Goal: Contribute content

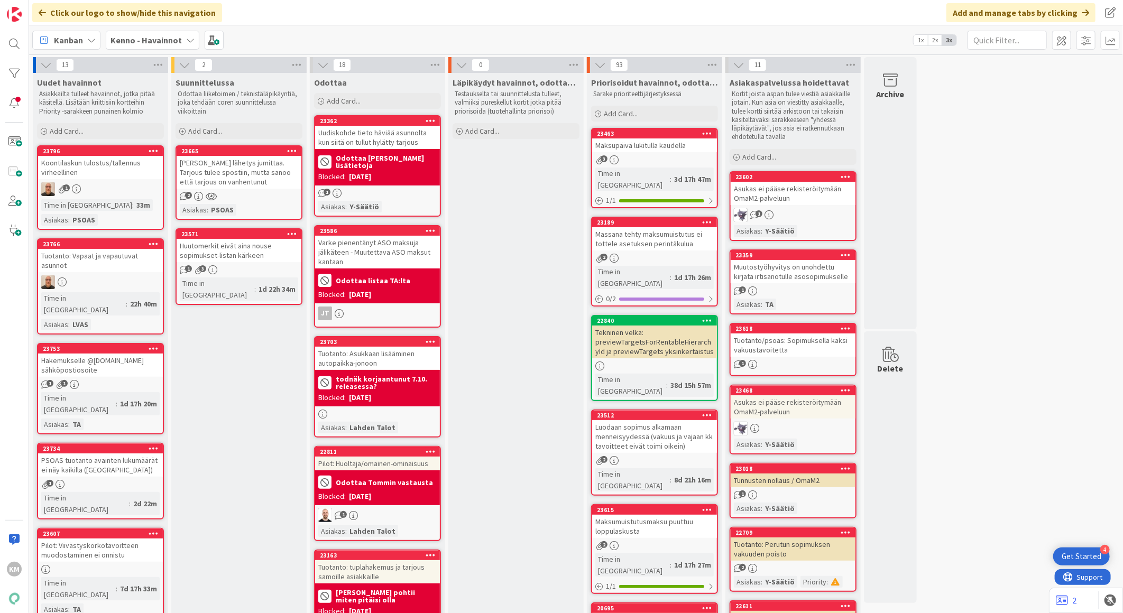
click at [141, 44] on b "Kenno - Havainnot" at bounding box center [146, 40] width 71 height 11
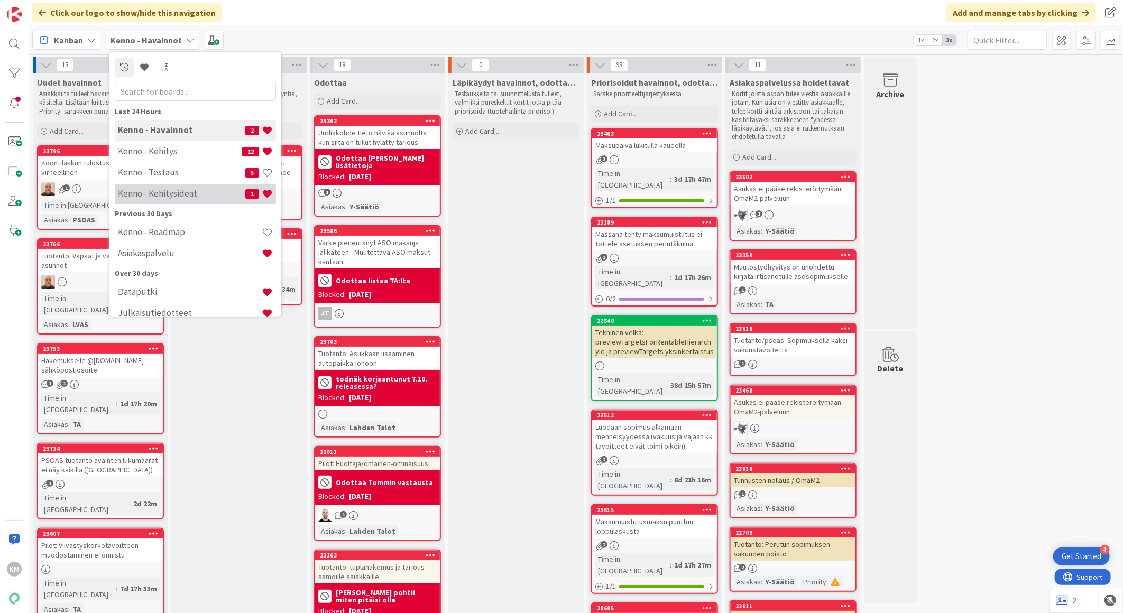
click at [184, 193] on h4 "Kenno - Kehitysideat" at bounding box center [181, 193] width 127 height 11
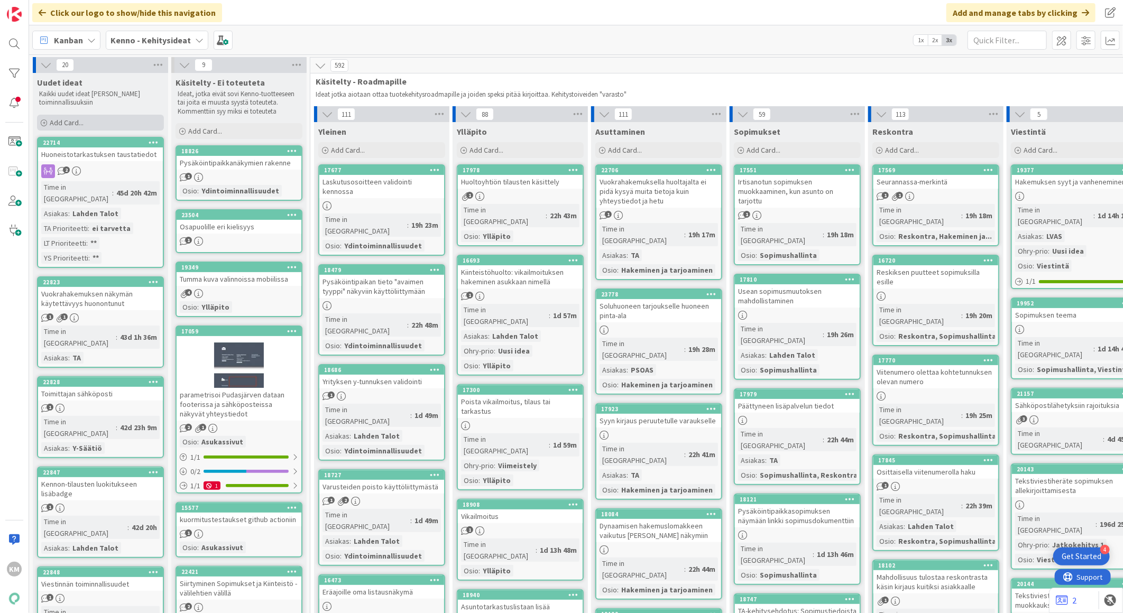
click at [94, 123] on div "Add Card..." at bounding box center [100, 123] width 127 height 16
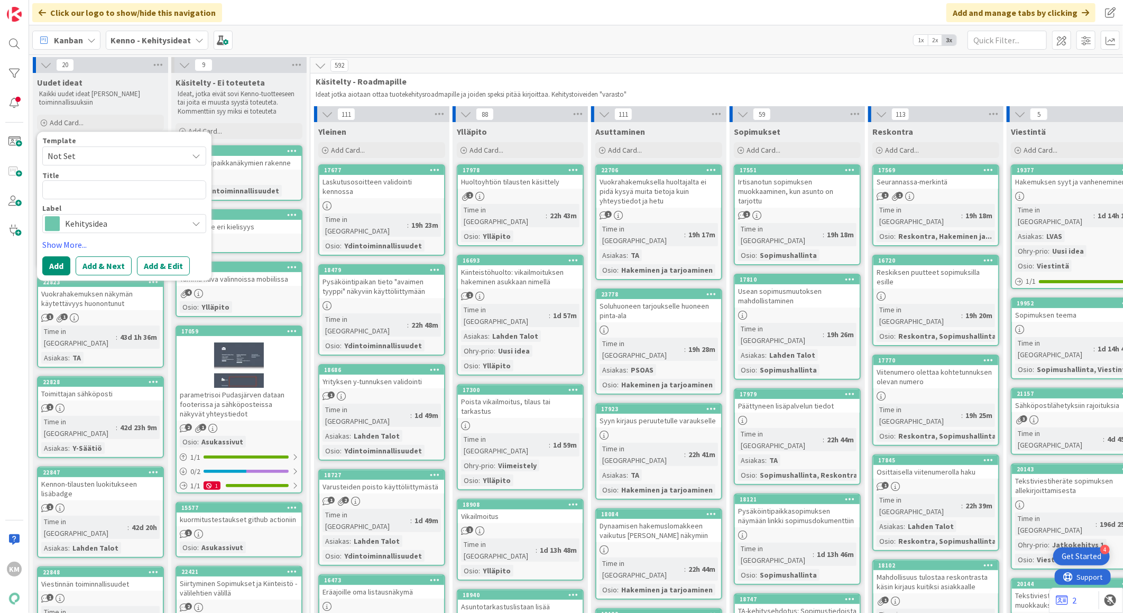
click at [92, 155] on span "Not Set" at bounding box center [114, 156] width 132 height 14
click at [96, 205] on span "Kennon uusi toiminnallisuus (korttipohja)" at bounding box center [132, 202] width 151 height 14
type textarea "x"
type textarea "Kennon uusi toiminnallisuus (korttipohja)"
click at [148, 270] on button "Add & Edit" at bounding box center [163, 265] width 53 height 19
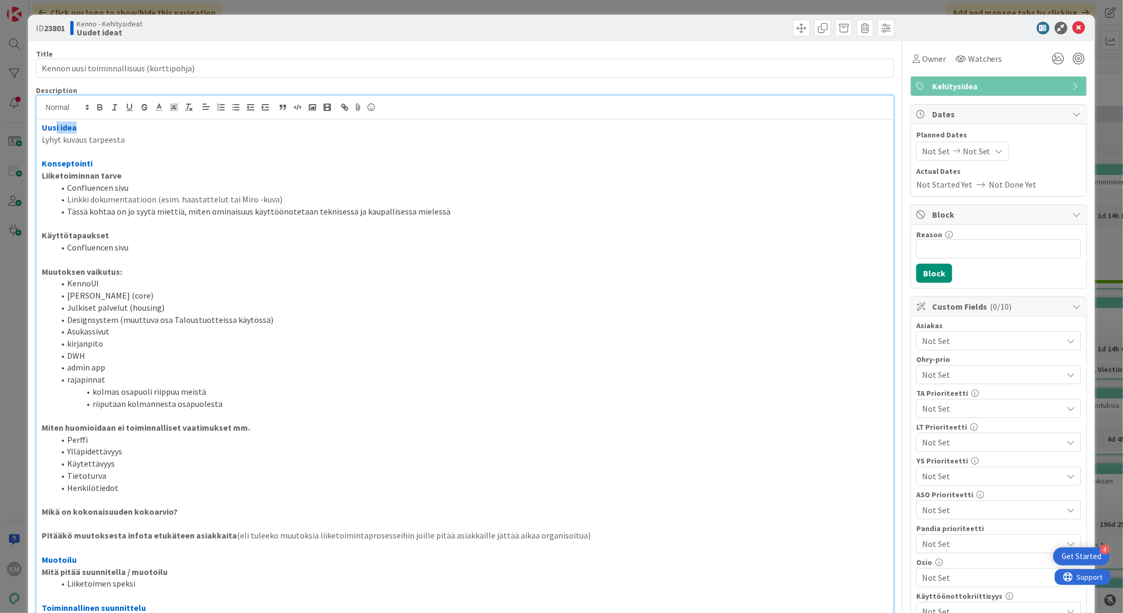
drag, startPoint x: 141, startPoint y: 119, endPoint x: 54, endPoint y: 118, distance: 86.7
click at [54, 118] on div "KM [PERSON_NAME] just joined Uusi idea Lyhyt kuvaus tarpeesta Konseptointi Liik…" at bounding box center [464, 432] width 857 height 673
click at [103, 145] on p "Lyhyt kuvaus tarpeesta" at bounding box center [465, 140] width 847 height 12
drag, startPoint x: 128, startPoint y: 142, endPoint x: 35, endPoint y: 139, distance: 92.6
click at [36, 139] on div "Uusi idea Lyhyt kuvaus tarpeesta Konseptointi Liiketoiminnan tarve Confluencen …" at bounding box center [464, 443] width 857 height 649
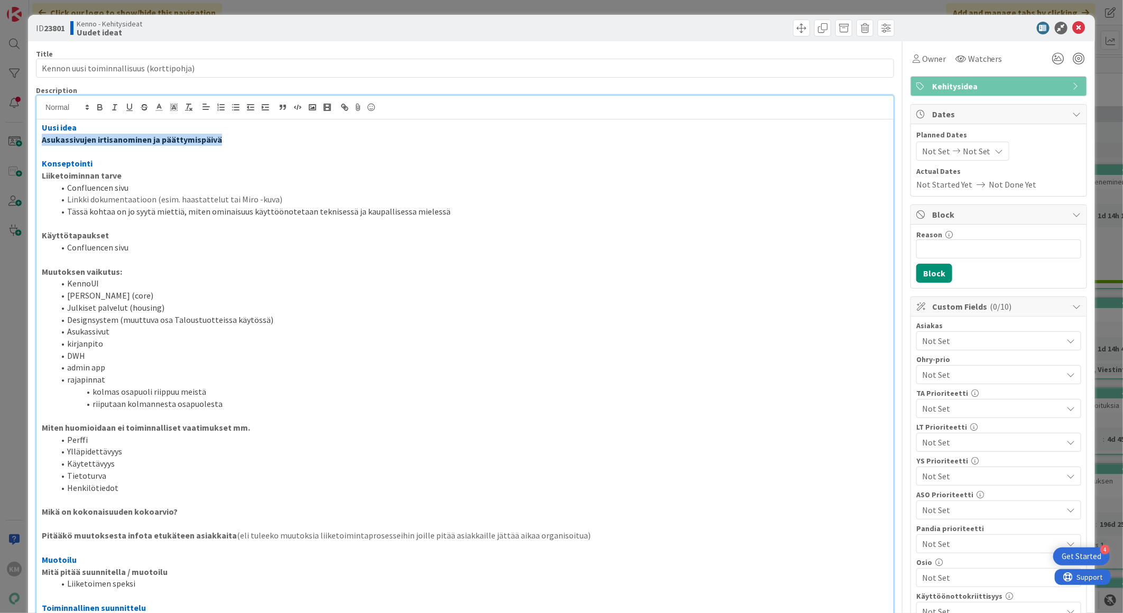
drag, startPoint x: 219, startPoint y: 143, endPoint x: 25, endPoint y: 134, distance: 194.3
click at [25, 134] on div "ID 23801 Kenno - Kehitysideat Uudet ideat Title 41 / 128 Kennon uusi toiminnall…" at bounding box center [561, 306] width 1123 height 613
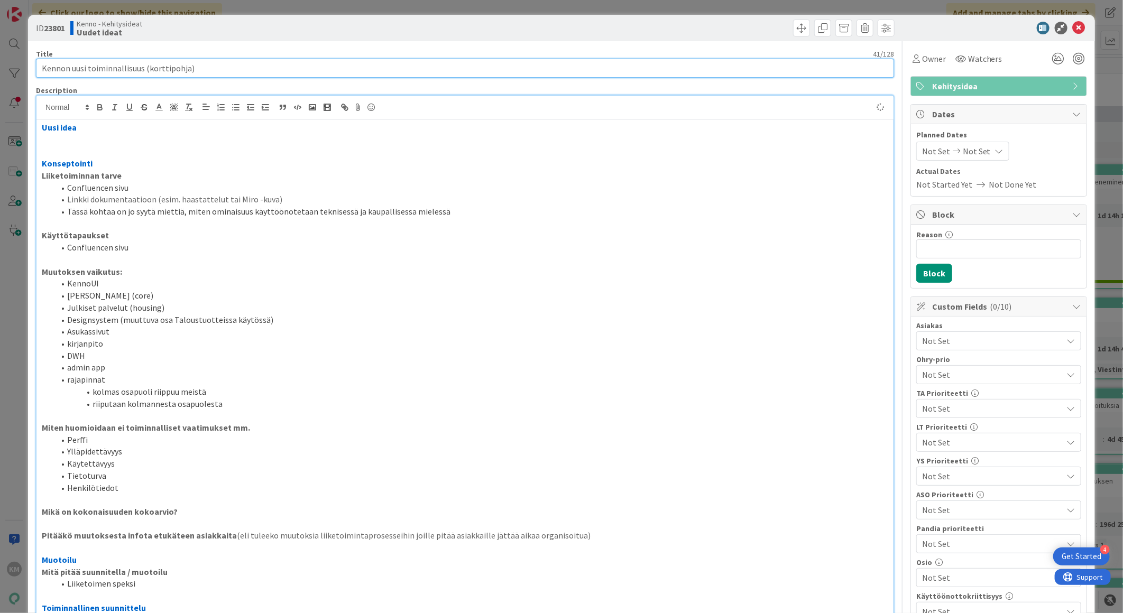
click at [193, 66] on input "Kennon uusi toiminnallisuus (korttipohja)" at bounding box center [465, 68] width 858 height 19
drag, startPoint x: 193, startPoint y: 66, endPoint x: -3, endPoint y: 53, distance: 196.0
click at [0, 53] on html "4 Get Started KM Click our logo to show/hide this navigation Add and manage tab…" at bounding box center [561, 306] width 1123 height 613
paste input "Asukassivujen irtisanominen ja päättymispäivä"
type input "Asukassivujen irtisanominen ja päättymispäivä"
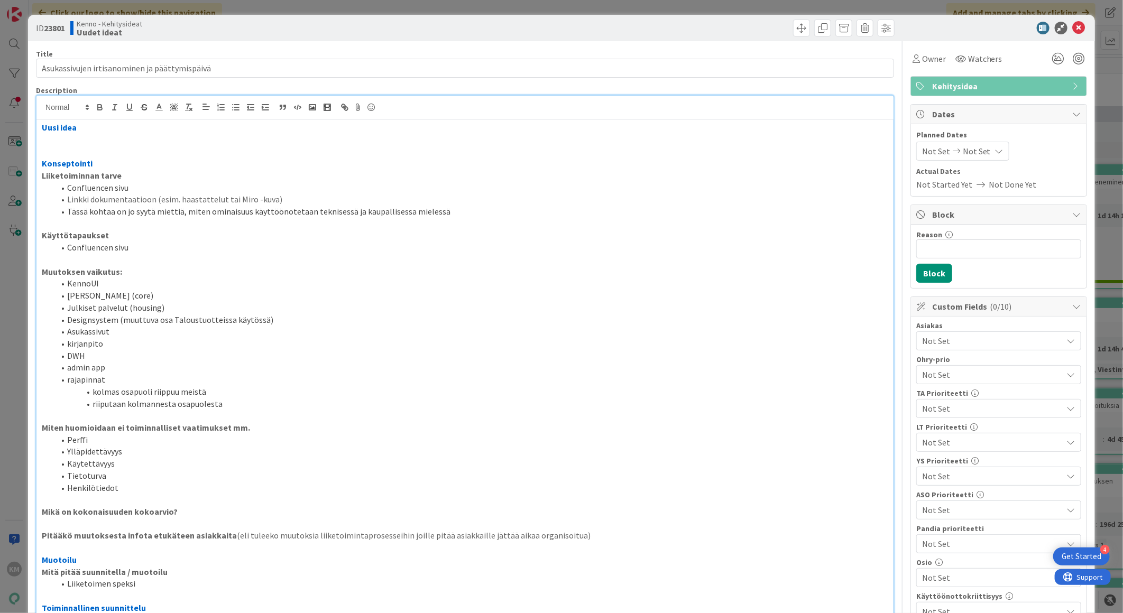
click at [67, 145] on p at bounding box center [465, 140] width 847 height 12
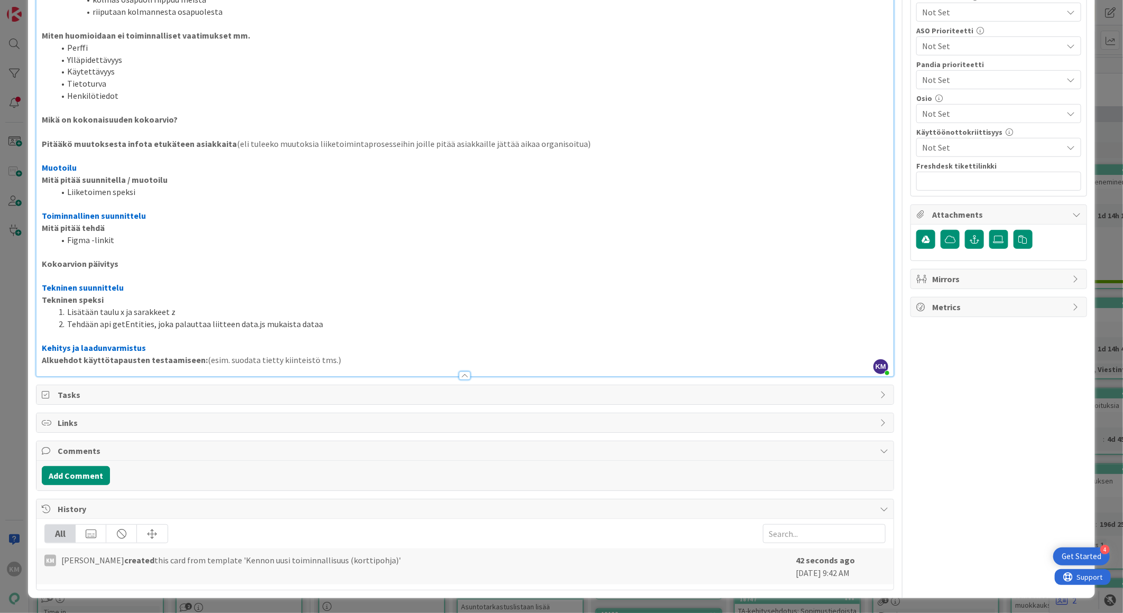
scroll to position [1316, 0]
click at [82, 476] on button "Add Comment" at bounding box center [76, 475] width 68 height 19
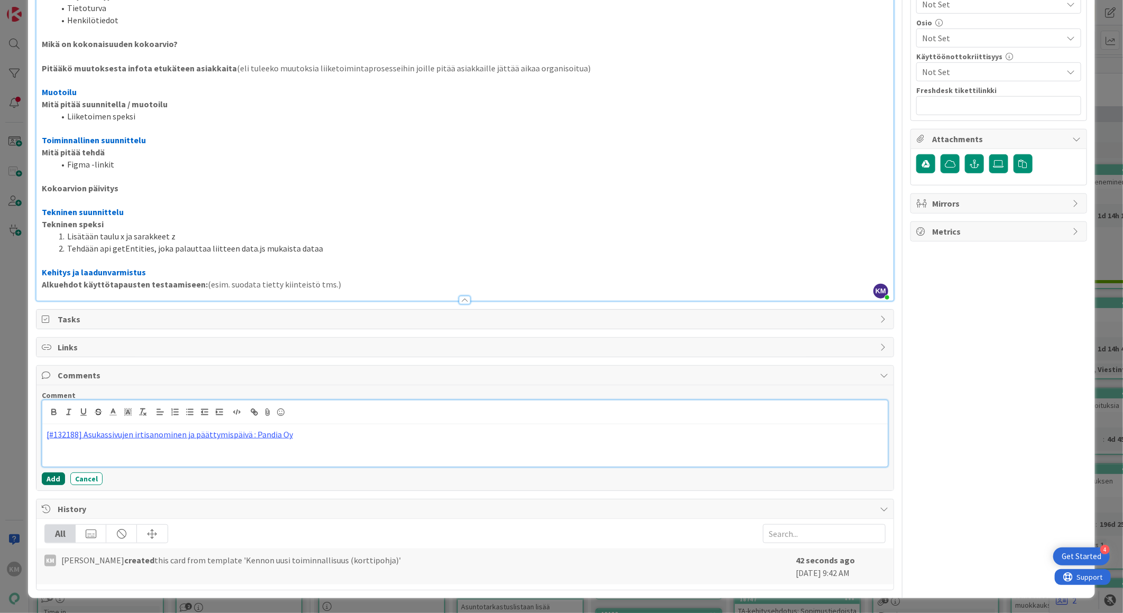
click at [48, 485] on button "Add" at bounding box center [53, 479] width 23 height 13
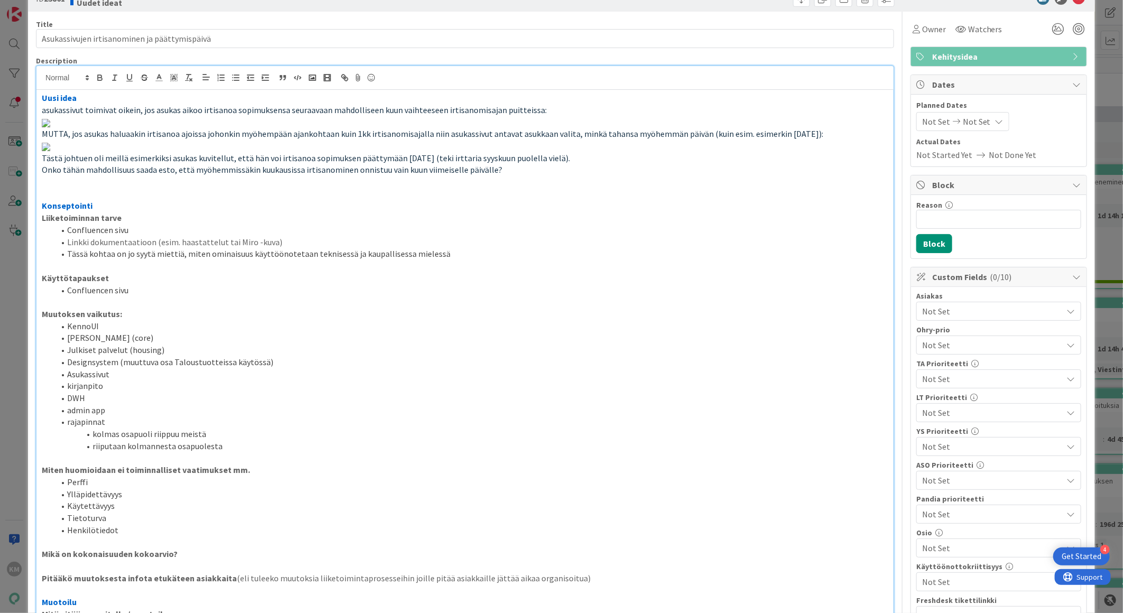
scroll to position [0, 0]
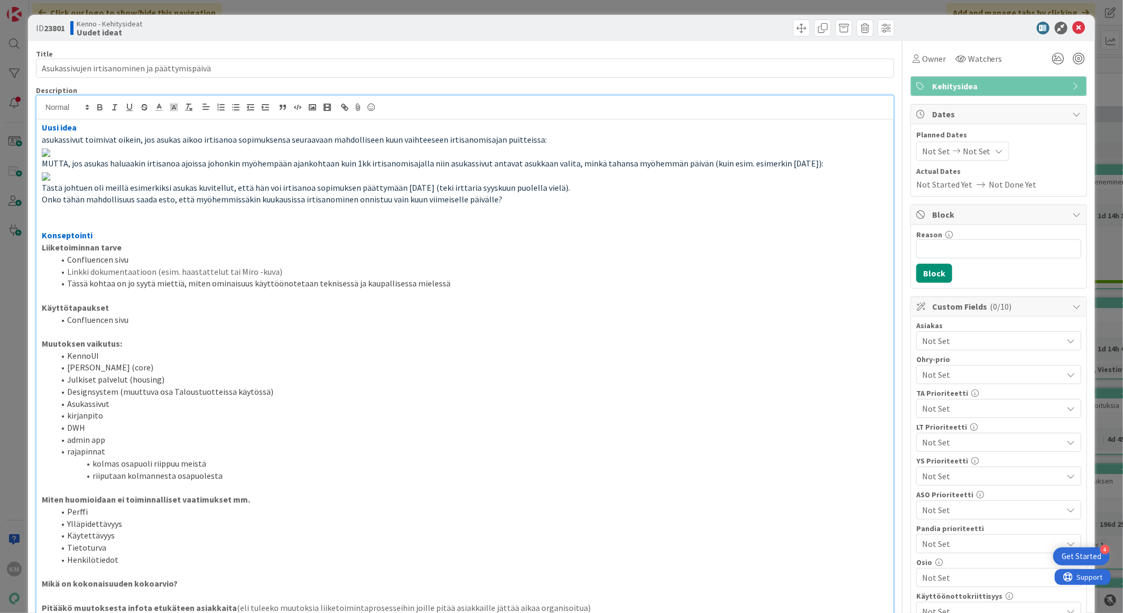
click at [58, 23] on b "23801" at bounding box center [54, 28] width 21 height 11
copy b "23801"
click at [1073, 25] on icon at bounding box center [1079, 28] width 13 height 13
